Goal: Transaction & Acquisition: Download file/media

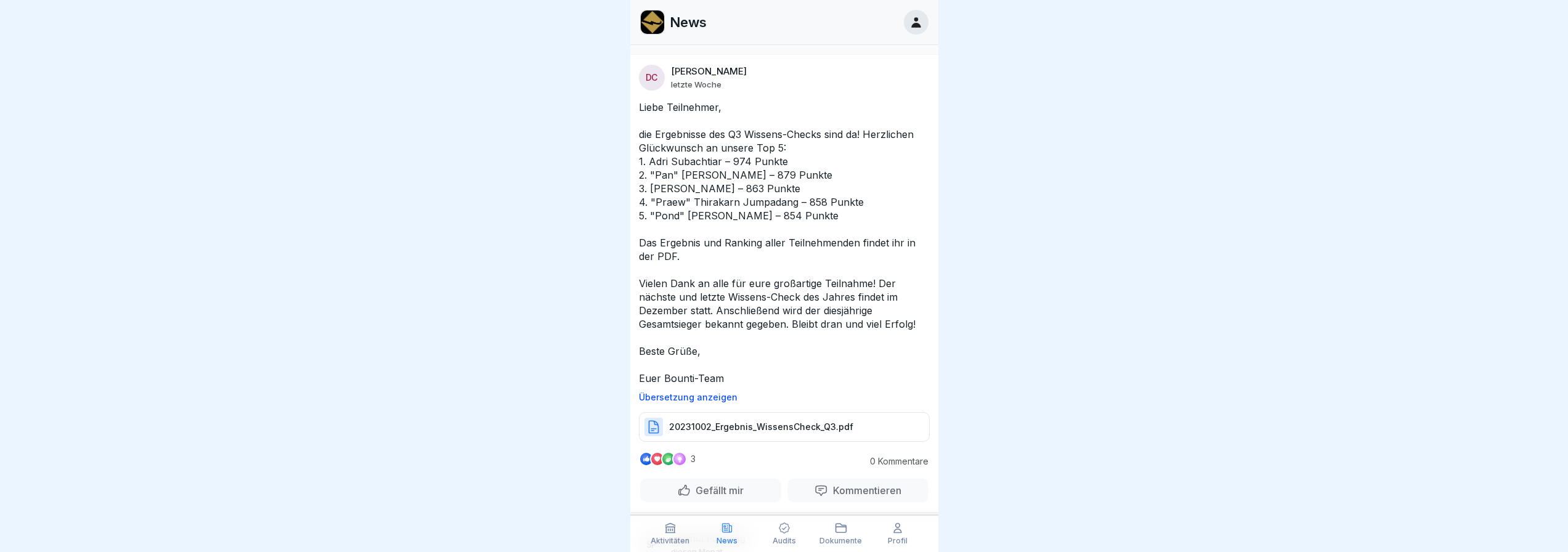
click at [915, 24] on icon at bounding box center [916, 22] width 10 height 11
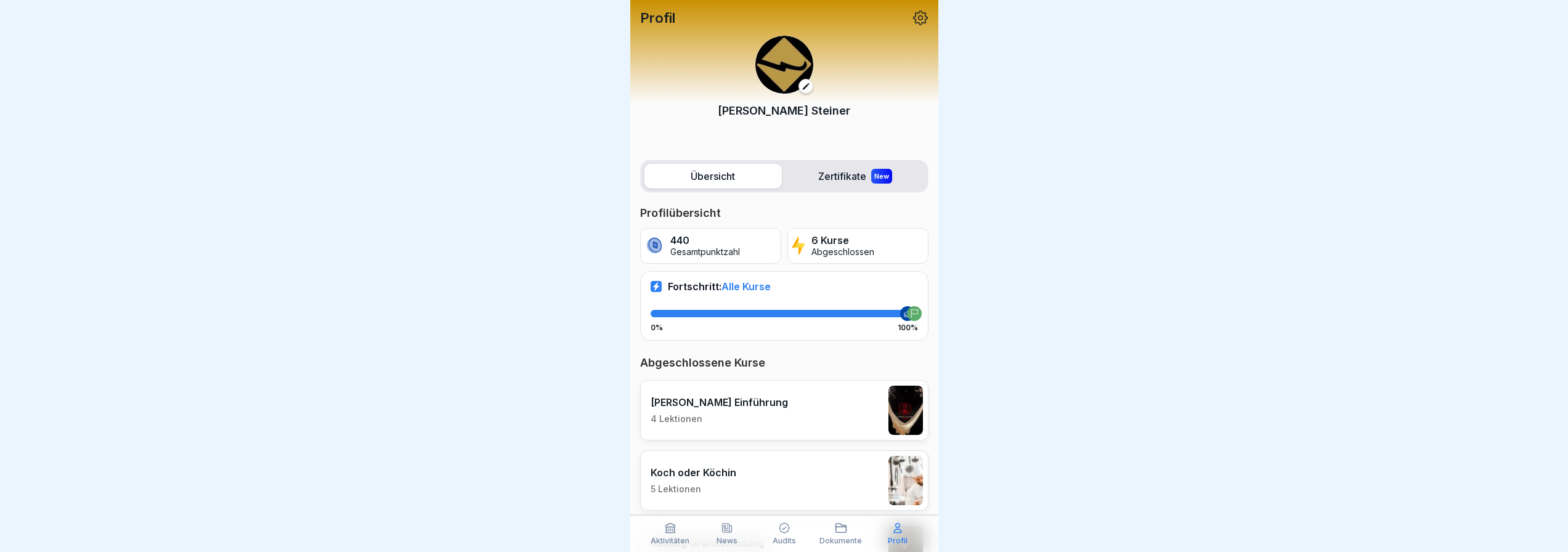
click at [846, 541] on p "Dokumente" at bounding box center [841, 540] width 42 height 9
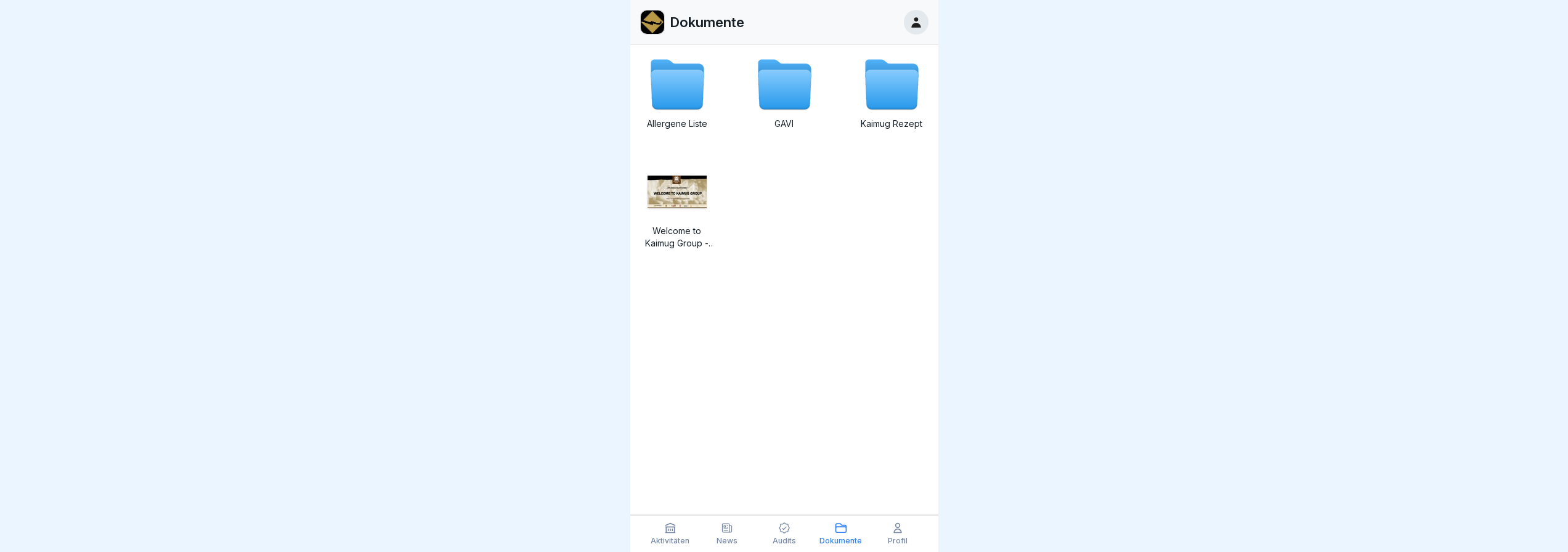
click at [870, 100] on icon at bounding box center [891, 89] width 53 height 39
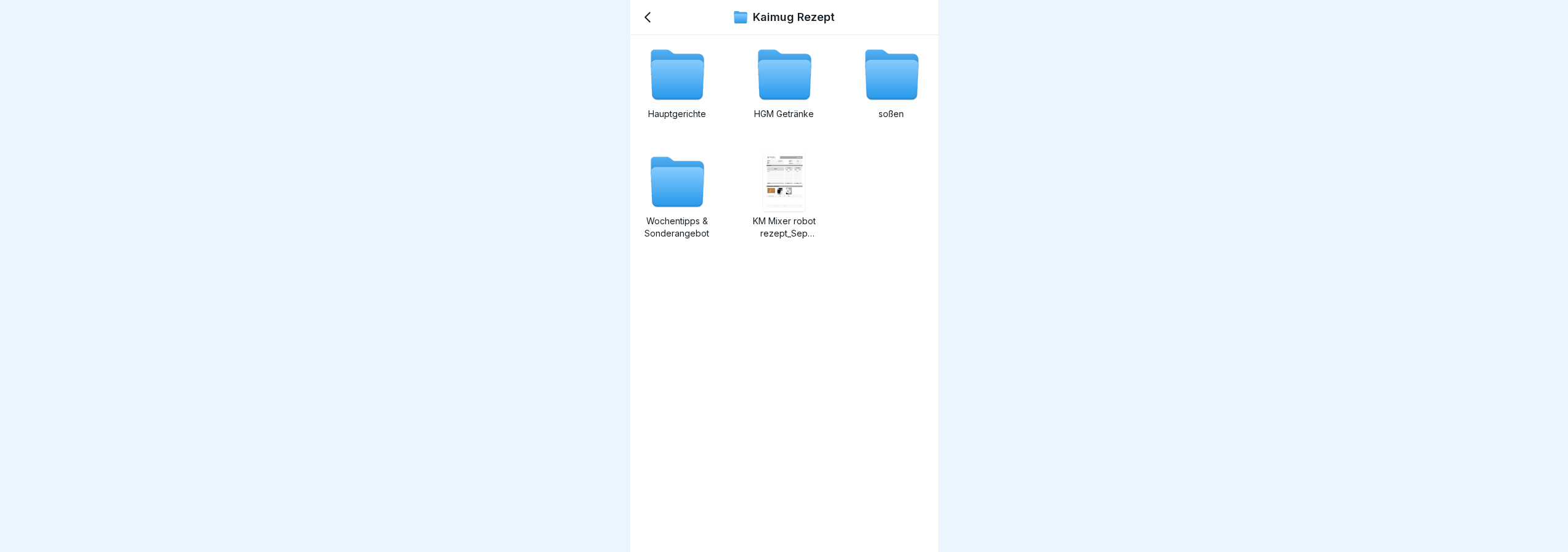
click at [782, 211] on div "KM Mixer robot rezept_Sep 2025.pdf" at bounding box center [784, 196] width 74 height 87
